Goal: Check status: Check status

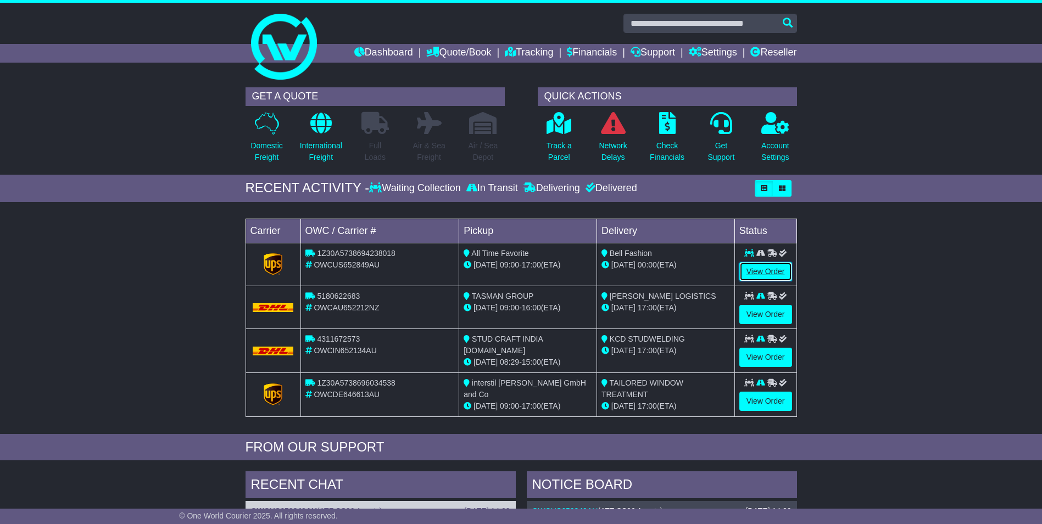
click at [769, 273] on link "View Order" at bounding box center [765, 271] width 53 height 19
